Goal: Task Accomplishment & Management: Use online tool/utility

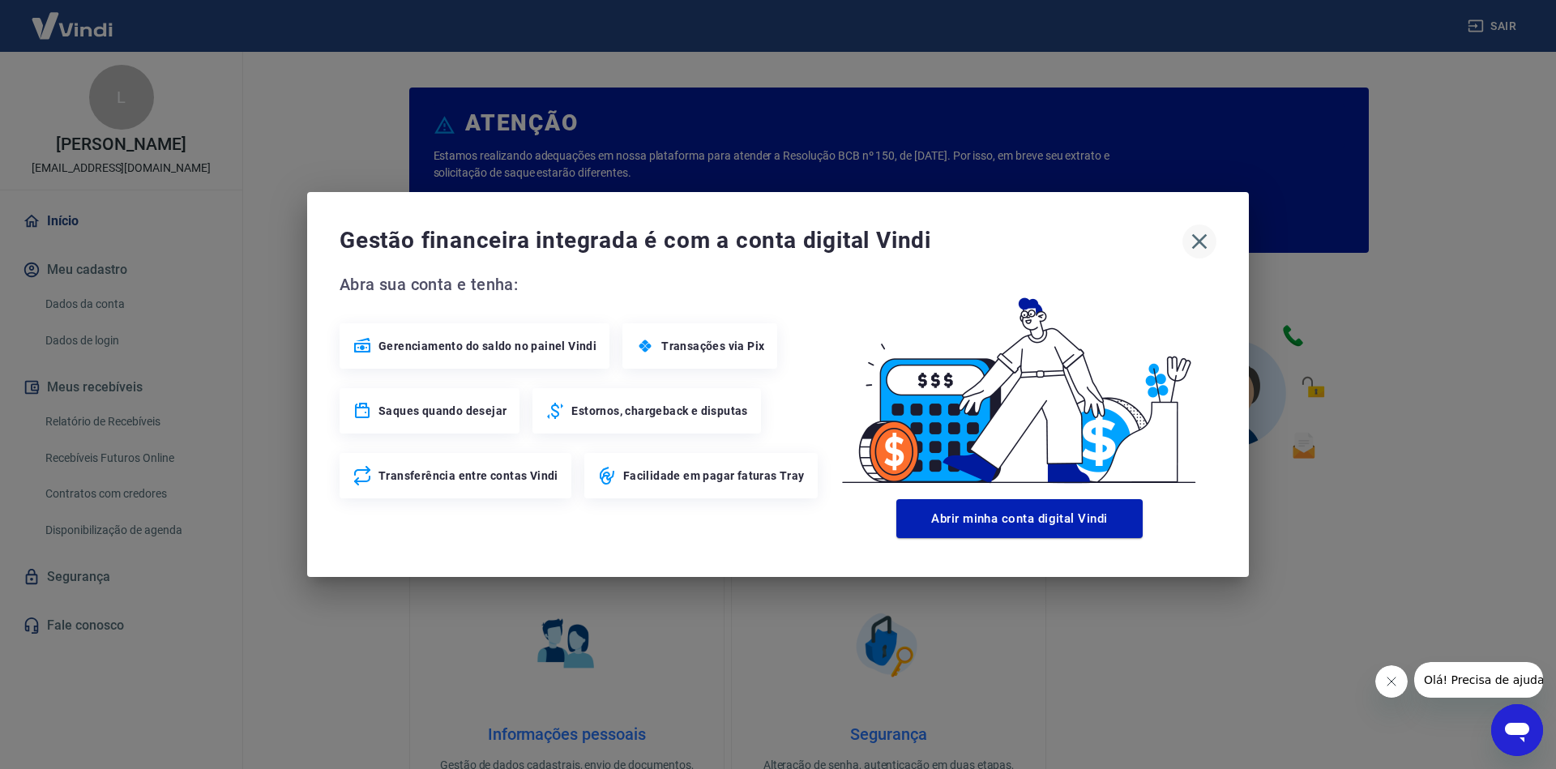
click at [1197, 244] on icon "button" at bounding box center [1199, 241] width 15 height 15
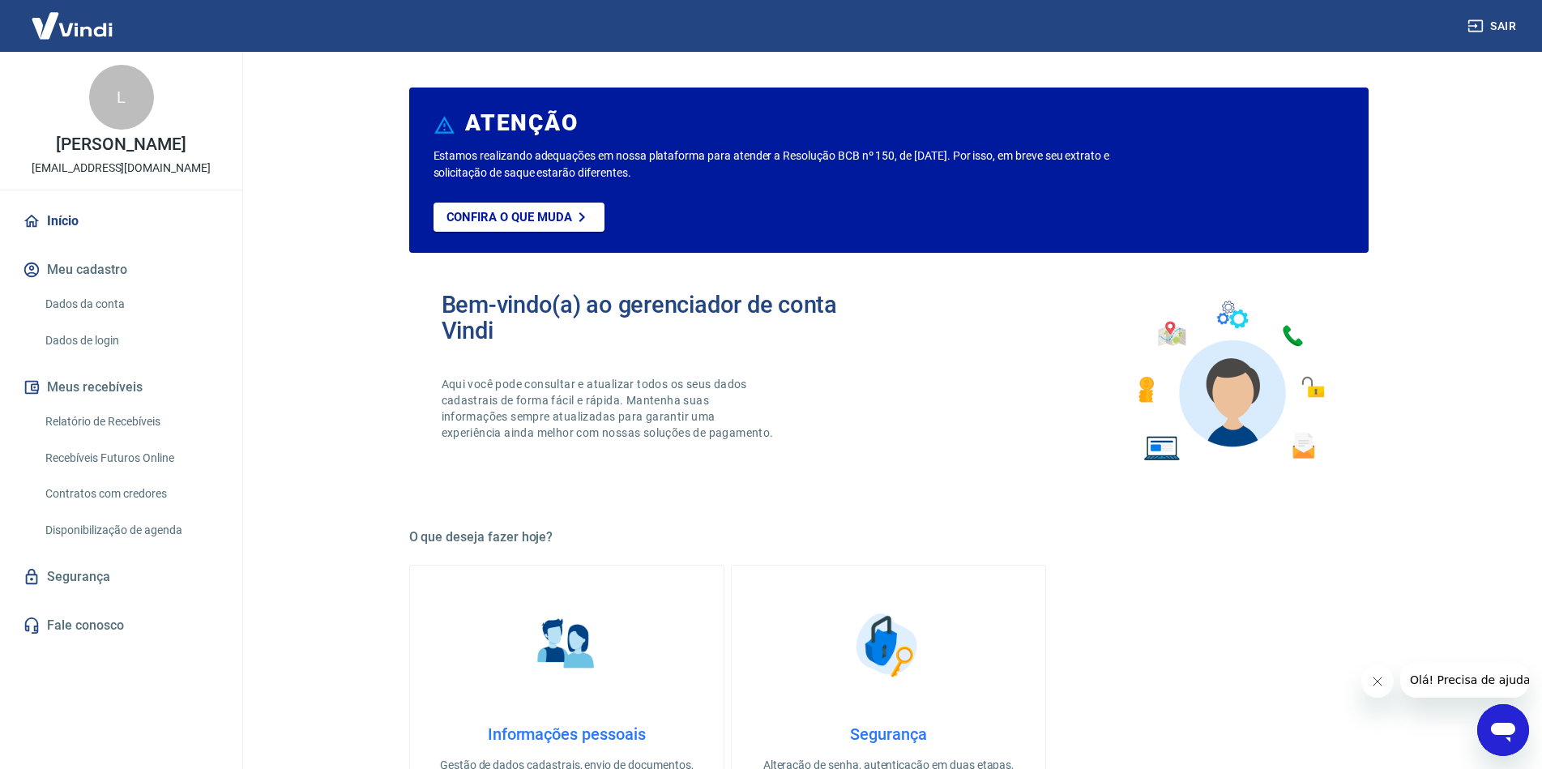
click at [102, 438] on link "Relatório de Recebíveis" at bounding box center [131, 421] width 184 height 33
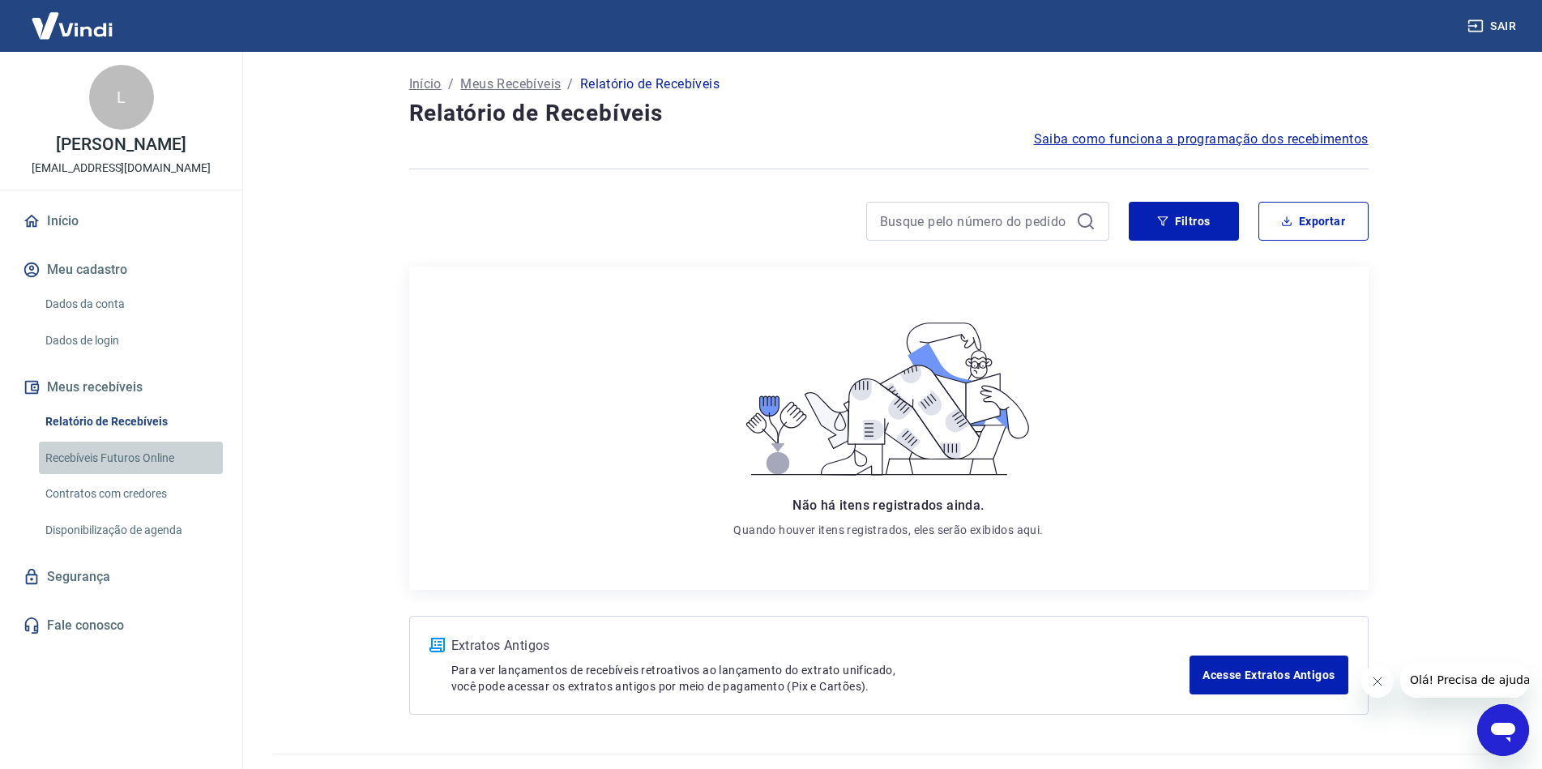
click at [88, 471] on link "Recebíveis Futuros Online" at bounding box center [131, 458] width 184 height 33
